Goal: Task Accomplishment & Management: Use online tool/utility

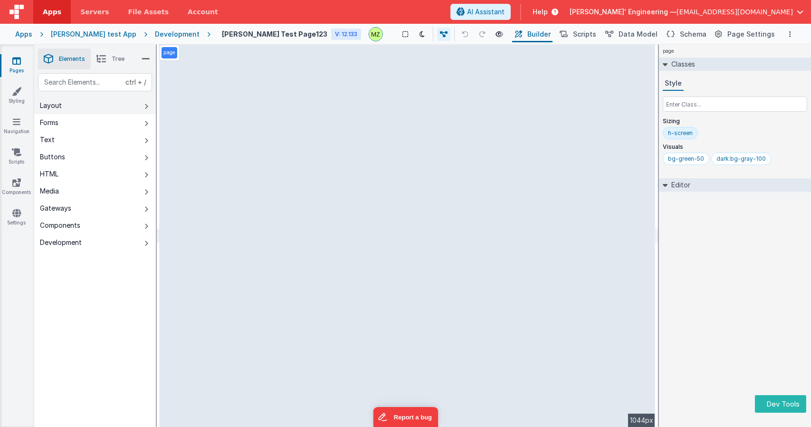
click at [125, 109] on button "Layout" at bounding box center [95, 105] width 122 height 17
click at [762, 309] on div "page Classes Style Sizing h-screen Visuals bg-green-50 dark:bg-gray-100 Editor …" at bounding box center [735, 236] width 152 height 382
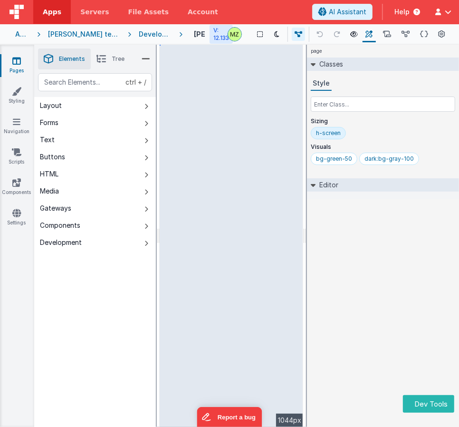
click at [378, 290] on div "page Classes Style Sizing h-screen Visuals bg-green-50 dark:bg-gray-100 Editor …" at bounding box center [383, 236] width 152 height 382
click at [146, 34] on div "Development" at bounding box center [155, 34] width 33 height 10
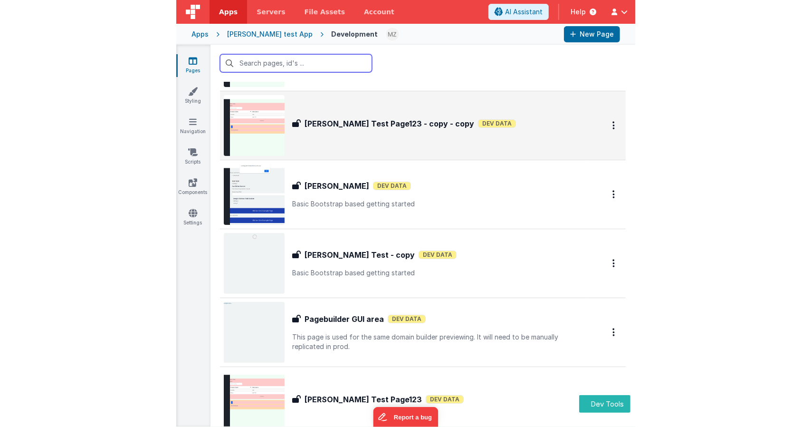
scroll to position [149, 0]
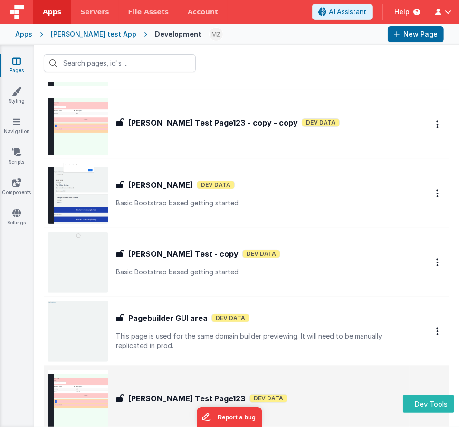
click at [144, 388] on div "[PERSON_NAME] Test Page123 [PERSON_NAME] Test Page123 Dev Data" at bounding box center [227, 400] width 358 height 61
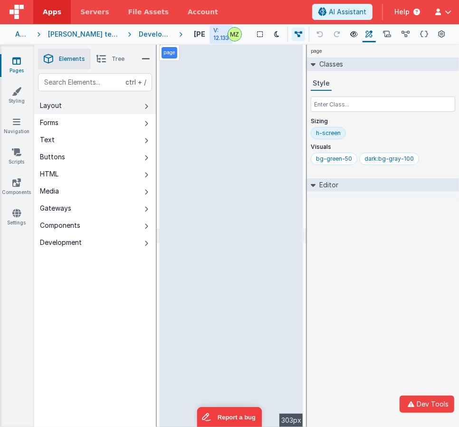
click at [68, 99] on button "Layout" at bounding box center [95, 105] width 122 height 17
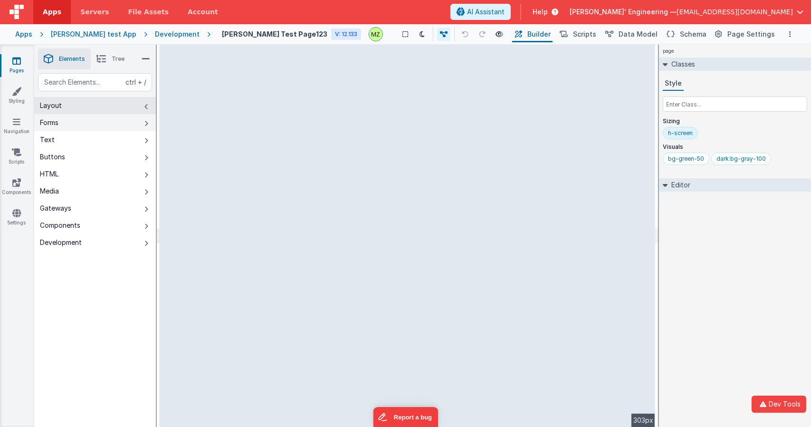
click at [80, 125] on button "Forms" at bounding box center [95, 122] width 122 height 17
click at [172, 32] on div "Development" at bounding box center [177, 34] width 45 height 10
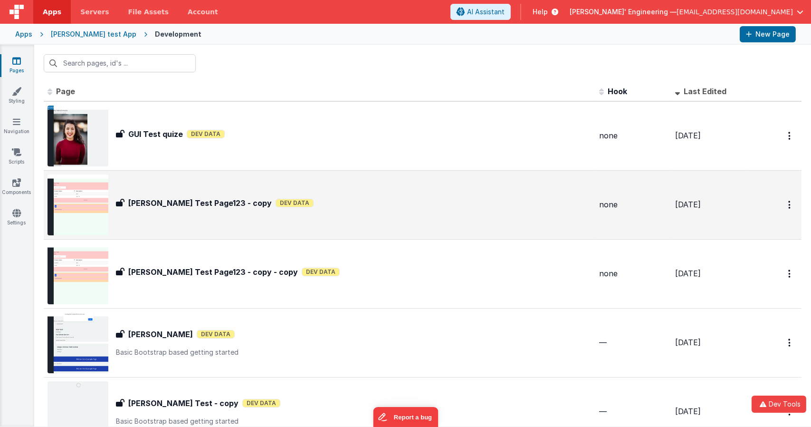
click at [195, 205] on h3 "[PERSON_NAME] Test Page123 - copy" at bounding box center [200, 202] width 144 height 11
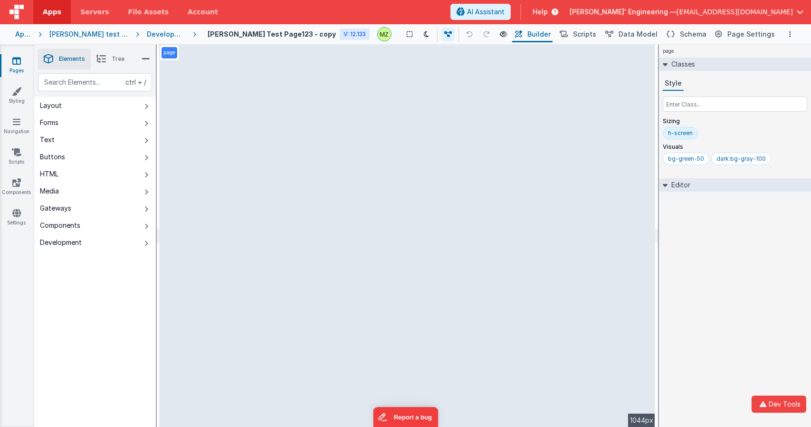
click at [113, 59] on span "Tree" at bounding box center [118, 59] width 13 height 8
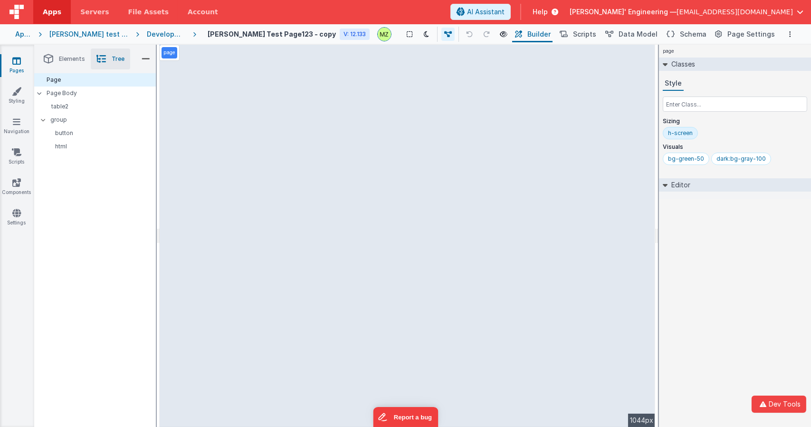
click at [79, 57] on span "Elements" at bounding box center [72, 59] width 26 height 8
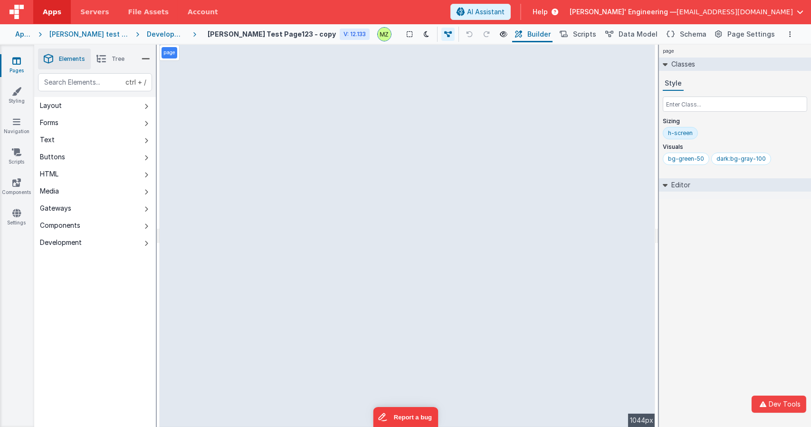
click at [82, 103] on button "Layout" at bounding box center [95, 105] width 122 height 17
click at [89, 122] on button "Forms" at bounding box center [95, 122] width 122 height 17
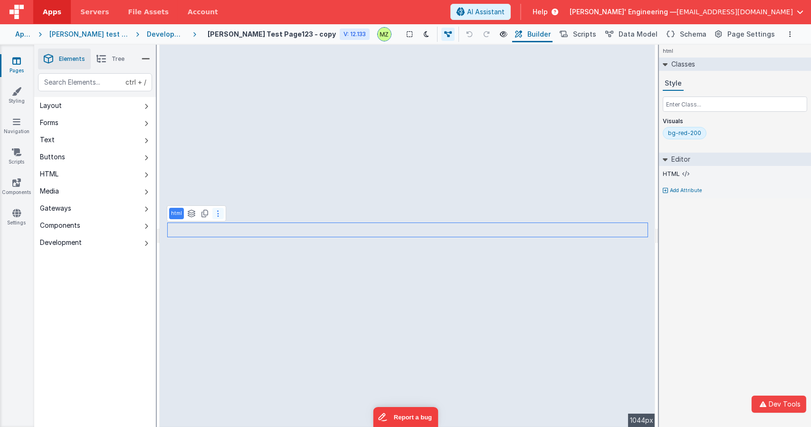
click at [221, 218] on button at bounding box center [217, 213] width 11 height 11
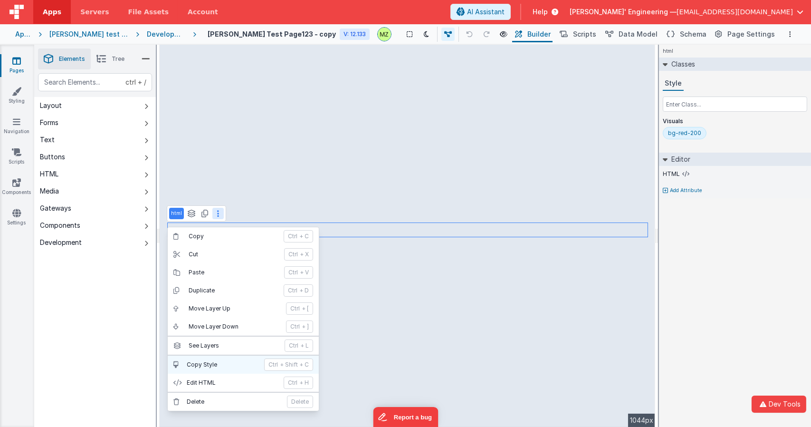
click at [212, 367] on button "Copy Style ctrl + Shift + C" at bounding box center [243, 365] width 151 height 18
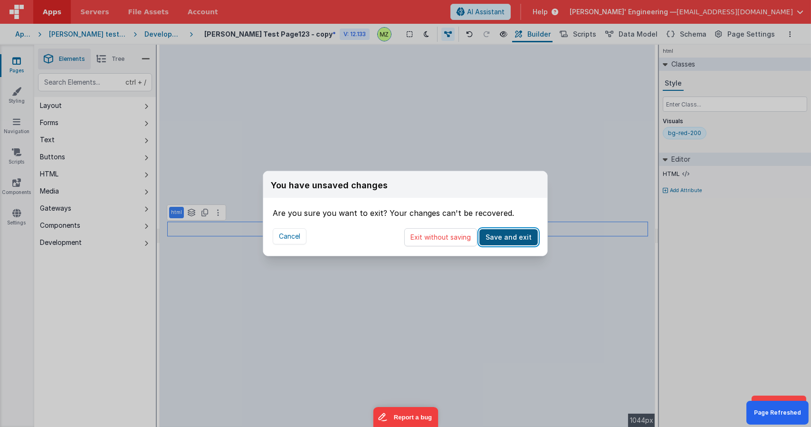
click at [459, 235] on button "Save and exit" at bounding box center [509, 237] width 58 height 16
